Goal: Task Accomplishment & Management: Manage account settings

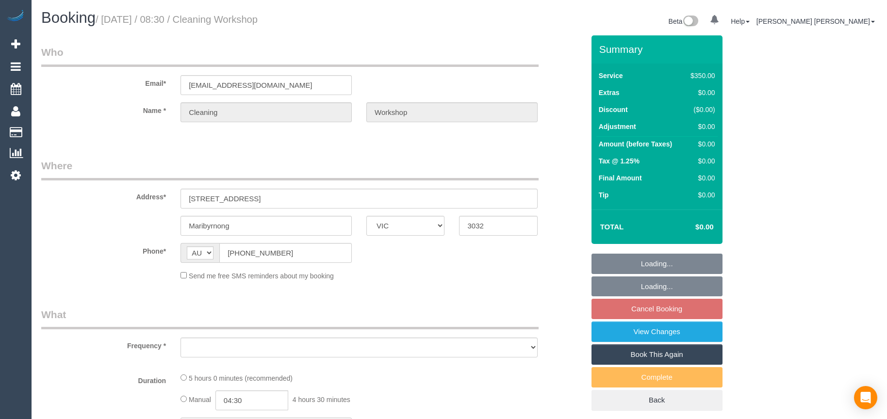
select select "VIC"
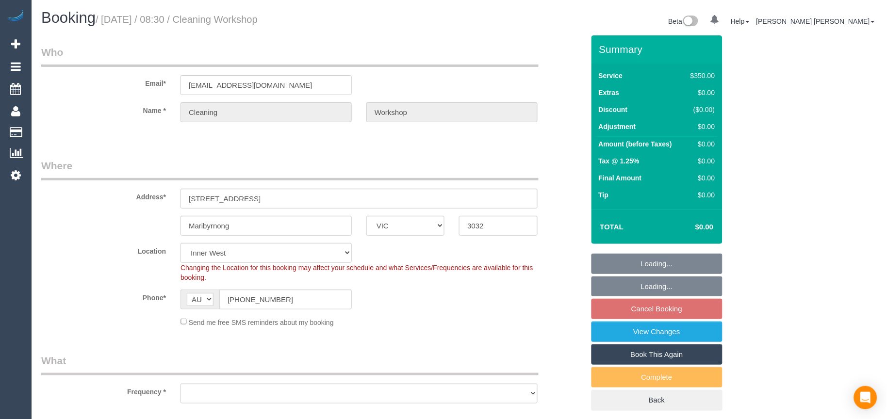
select select "object:660"
select select "number:28"
select select "300"
select select "object:845"
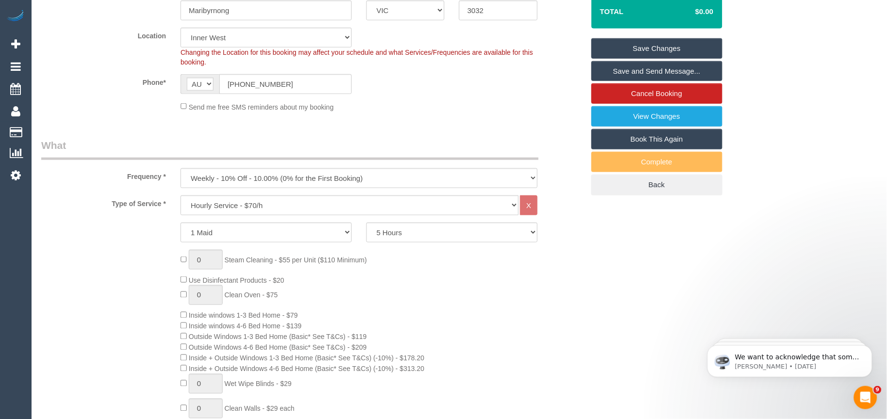
click at [351, 150] on legend "What" at bounding box center [289, 149] width 497 height 22
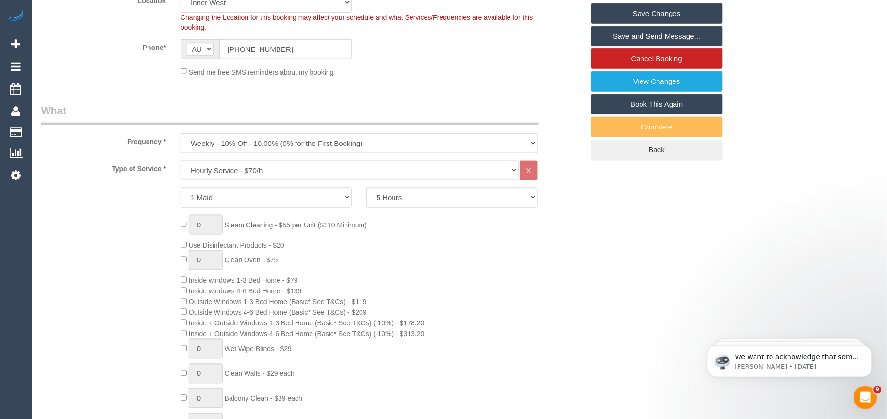
scroll to position [269, 0]
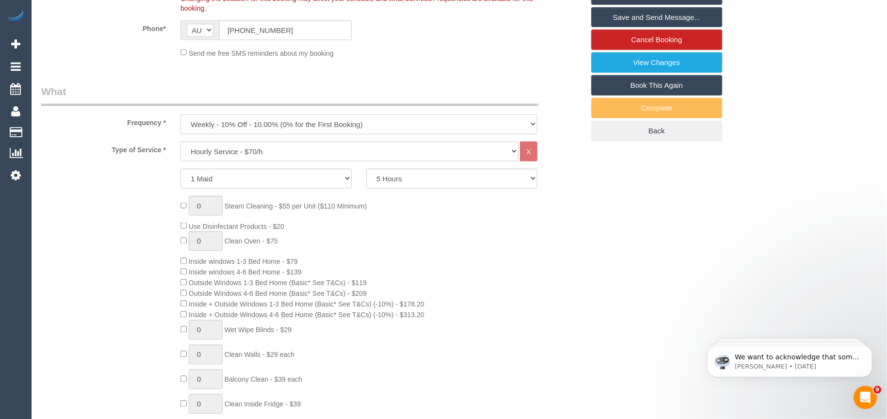
click at [330, 129] on select "One Time Cleaning Weekly - 10% Off - 10.00% (0% for the First Booking) Fortnigh…" at bounding box center [358, 124] width 357 height 20
click at [433, 243] on div "0 Steam Cleaning - $55 per Unit ($110 Minimum) Use Disinfectant Products - $20 …" at bounding box center [382, 360] width 418 height 329
click at [309, 154] on select "Hourly Service - $70/h Hourly Service - $65/h Hourly Service - $60/h Hourly Ser…" at bounding box center [349, 152] width 338 height 20
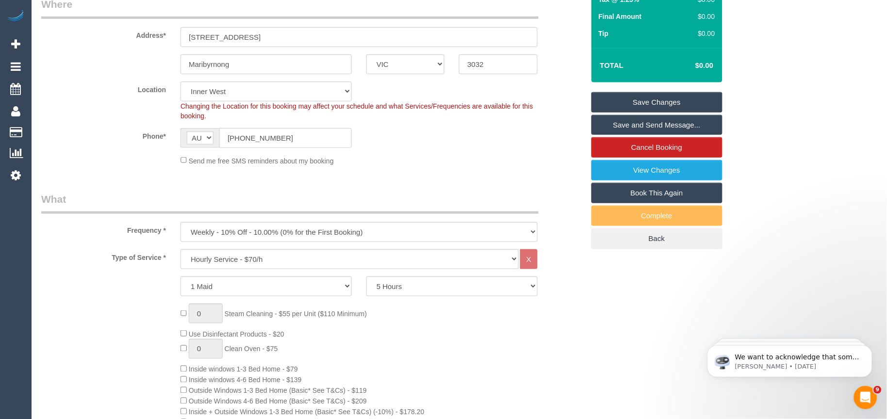
scroll to position [108, 0]
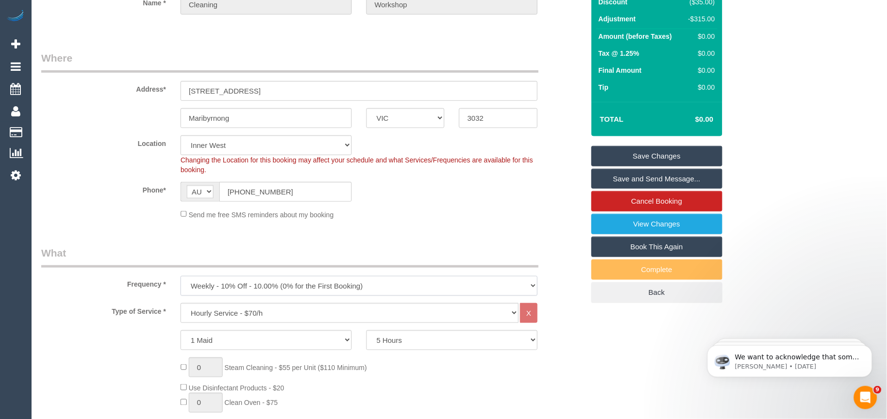
click at [351, 285] on select "One Time Cleaning Weekly - 10% Off - 10.00% (0% for the First Booking) Fortnigh…" at bounding box center [358, 286] width 357 height 20
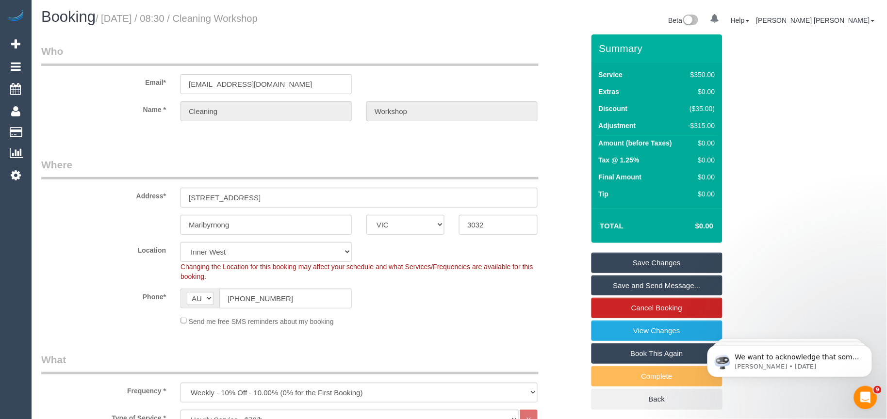
scroll to position [0, 0]
